Goal: Communication & Community: Answer question/provide support

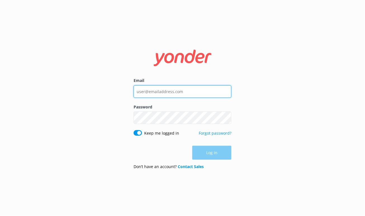
type input "[EMAIL_ADDRESS][DOMAIN_NAME]"
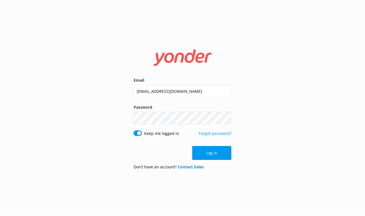
click at [209, 151] on div "Log in" at bounding box center [183, 153] width 98 height 14
click at [208, 153] on button "Log in" at bounding box center [211, 153] width 39 height 14
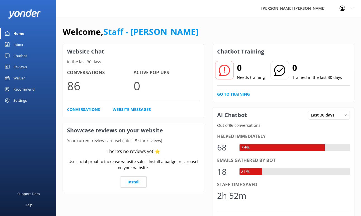
click at [19, 43] on div "Inbox" at bounding box center [18, 44] width 10 height 11
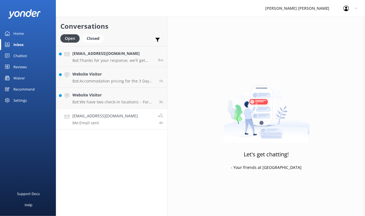
click at [97, 121] on p "Me: Email sent" at bounding box center [104, 123] width 65 height 5
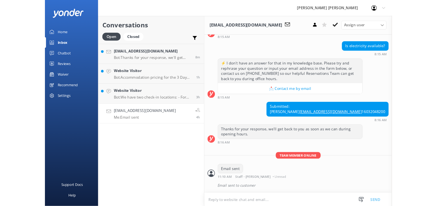
scroll to position [70, 0]
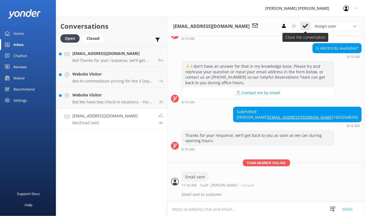
click at [307, 27] on icon at bounding box center [305, 26] width 6 height 6
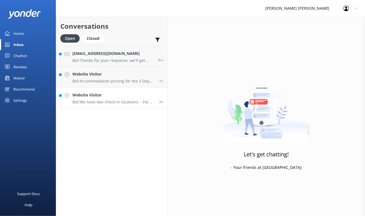
click at [111, 101] on p "Bot: We have two check-in locations: - For multiday trips, check in at [STREET_…" at bounding box center [113, 102] width 82 height 5
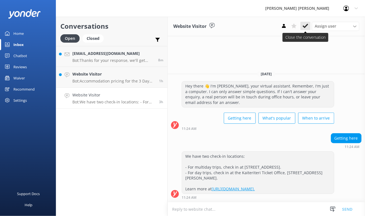
click at [306, 25] on icon at bounding box center [305, 26] width 6 height 6
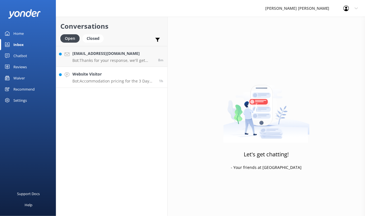
click at [109, 79] on p "Bot: Accommodation pricing for the 3 Day Self-Guided Walk is based on twin-shar…" at bounding box center [113, 81] width 82 height 5
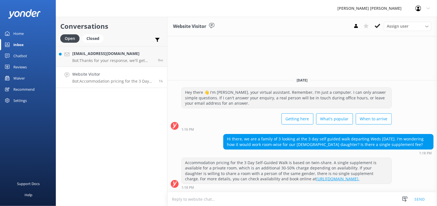
click at [176, 200] on textarea at bounding box center [303, 199] width 270 height 14
click at [332, 200] on textarea "[PERSON_NAME], Thank you for your enquiry. We also have a triple room available…" at bounding box center [303, 199] width 270 height 14
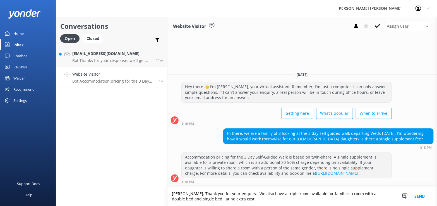
click at [192, 201] on textarea "[PERSON_NAME], Thank you for your enquiry. We also have a triple room available…" at bounding box center [303, 196] width 270 height 19
click at [230, 200] on textarea "[PERSON_NAME], Thank you for your enquiry. We also have a triple room available…" at bounding box center [303, 196] width 270 height 19
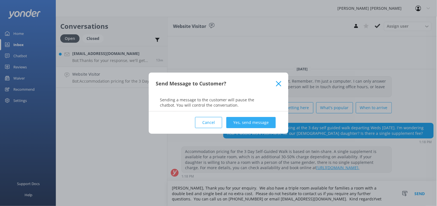
type textarea "[PERSON_NAME], Thank you for your enquiry. We also have a triple room available…"
drag, startPoint x: 260, startPoint y: 124, endPoint x: 251, endPoint y: 146, distance: 23.5
click at [260, 124] on button "Yes, send message" at bounding box center [251, 122] width 49 height 11
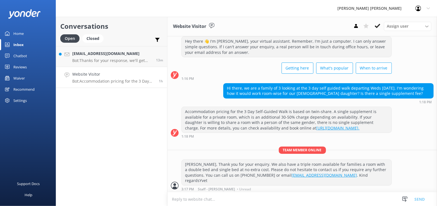
scroll to position [15, 0]
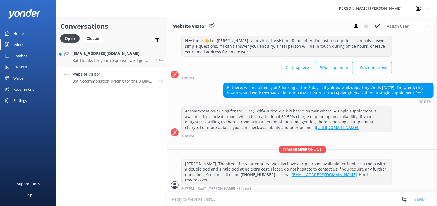
click at [343, 179] on div "[PERSON_NAME], Thank you for your enquiry. We also have a triple room available…" at bounding box center [287, 172] width 210 height 26
drag, startPoint x: 109, startPoint y: 76, endPoint x: 378, endPoint y: 28, distance: 273.1
click at [365, 26] on use at bounding box center [378, 26] width 6 height 4
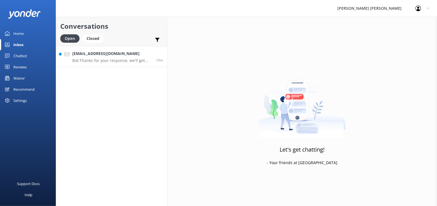
click at [127, 56] on h4 "[EMAIL_ADDRESS][DOMAIN_NAME]" at bounding box center [112, 54] width 80 height 6
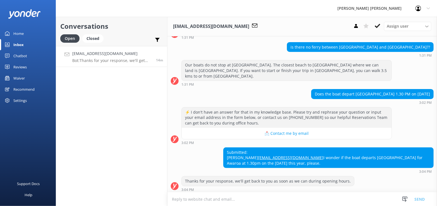
scroll to position [56, 0]
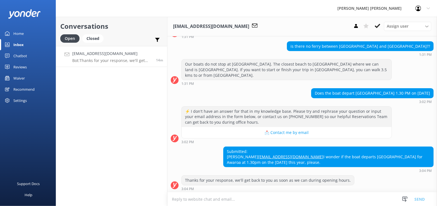
click at [174, 199] on textarea at bounding box center [303, 199] width 270 height 14
type textarea "K"
click at [269, 155] on link "[EMAIL_ADDRESS][DOMAIN_NAME]" at bounding box center [290, 156] width 65 height 5
click at [289, 156] on link "[EMAIL_ADDRESS][DOMAIN_NAME]" at bounding box center [290, 156] width 65 height 5
click at [260, 156] on link "[EMAIL_ADDRESS][DOMAIN_NAME]" at bounding box center [290, 156] width 65 height 5
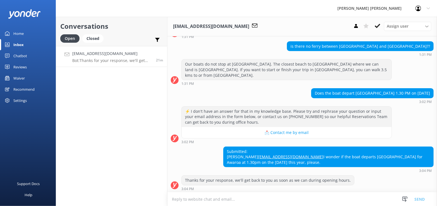
click at [181, 201] on textarea at bounding box center [303, 199] width 270 height 14
type textarea "Email sent"
click at [365, 198] on button "Send" at bounding box center [419, 199] width 21 height 14
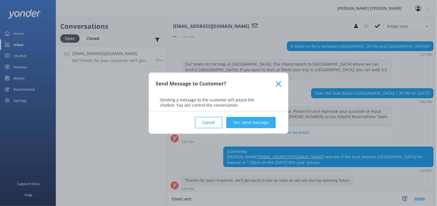
click at [261, 122] on button "Yes, send message" at bounding box center [251, 122] width 49 height 11
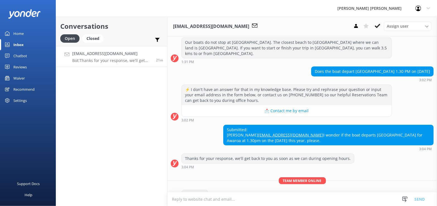
scroll to position [92, 0]
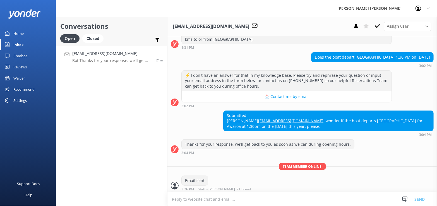
click at [365, 27] on icon at bounding box center [378, 26] width 6 height 6
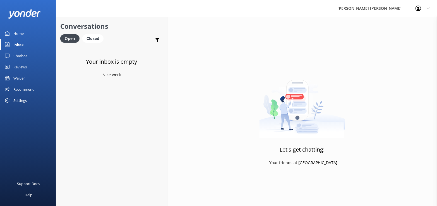
click at [19, 78] on div "Waiver" at bounding box center [18, 78] width 11 height 11
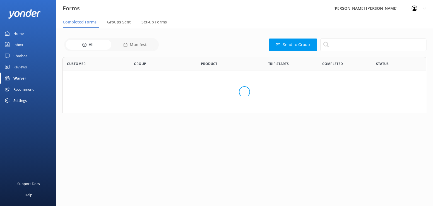
scroll to position [150, 360]
